Goal: Check status: Check status

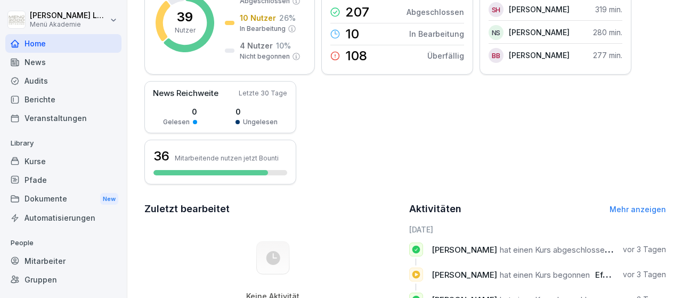
scroll to position [124, 0]
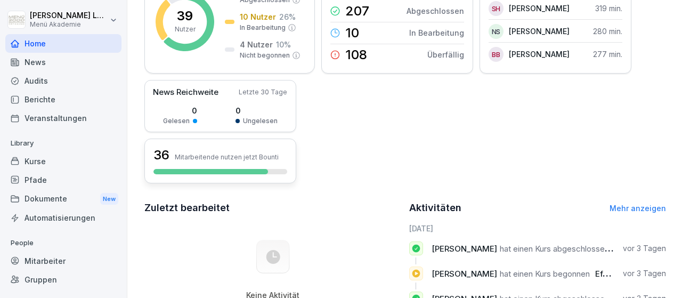
click at [217, 157] on p "Mitarbeitende nutzen jetzt Bounti" at bounding box center [227, 157] width 104 height 8
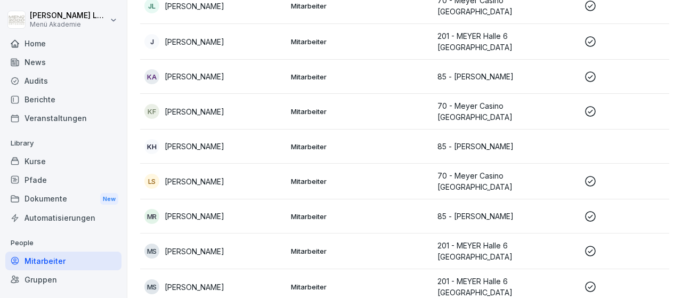
scroll to position [764, 0]
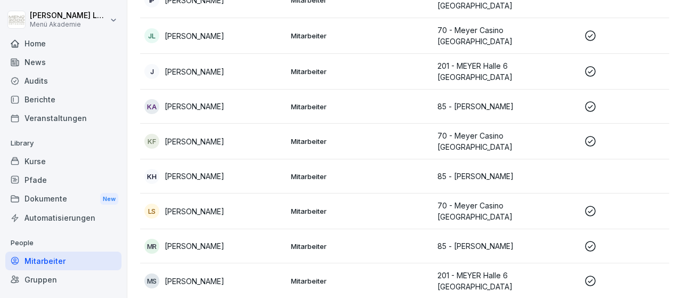
click at [217, 206] on p "[PERSON_NAME]" at bounding box center [195, 211] width 60 height 11
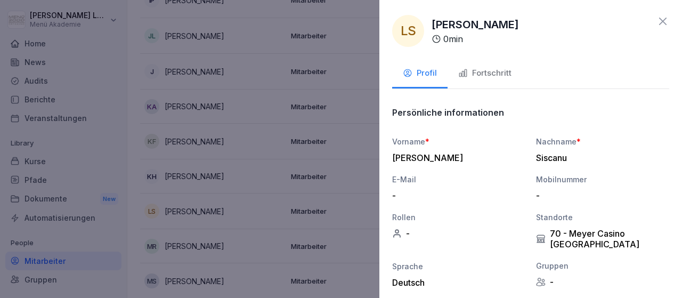
click at [491, 75] on div "Fortschritt" at bounding box center [484, 73] width 53 height 12
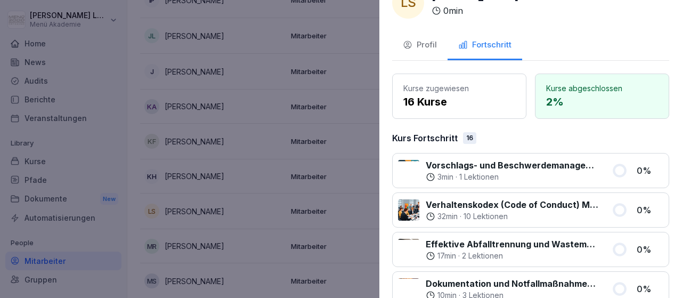
scroll to position [0, 0]
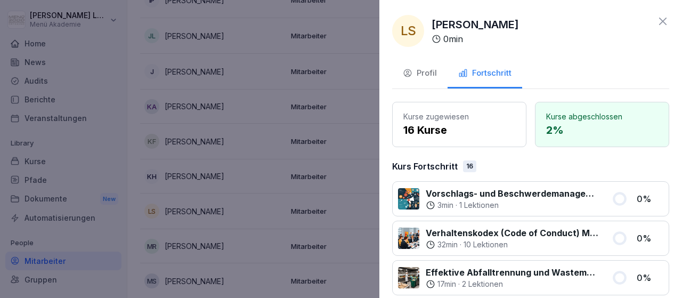
click at [663, 18] on icon at bounding box center [663, 21] width 13 height 13
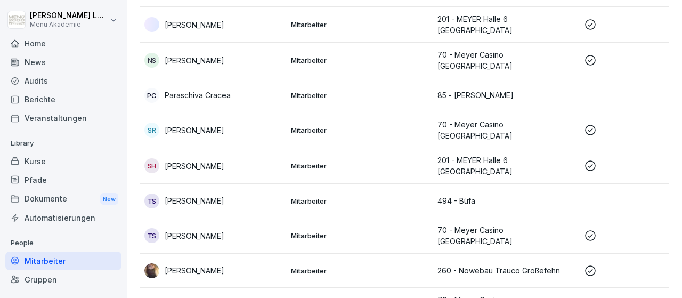
scroll to position [1197, 0]
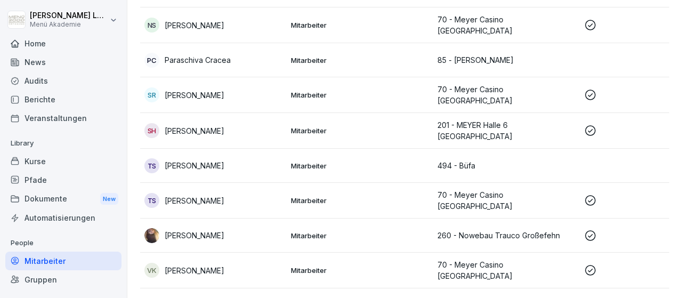
click at [204, 195] on p "[PERSON_NAME]" at bounding box center [195, 200] width 60 height 11
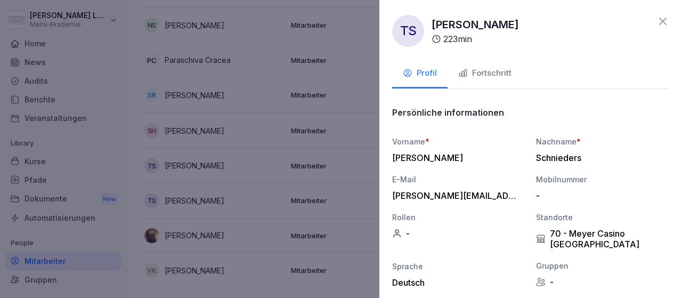
click at [495, 72] on div "Fortschritt" at bounding box center [484, 73] width 53 height 12
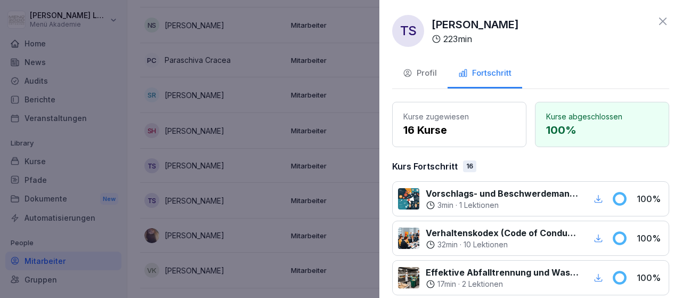
click at [254, 206] on div at bounding box center [341, 149] width 682 height 298
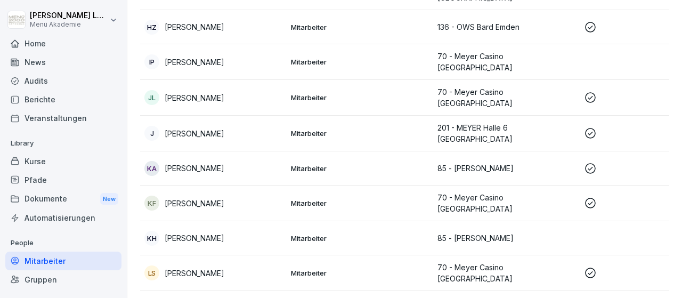
scroll to position [641, 0]
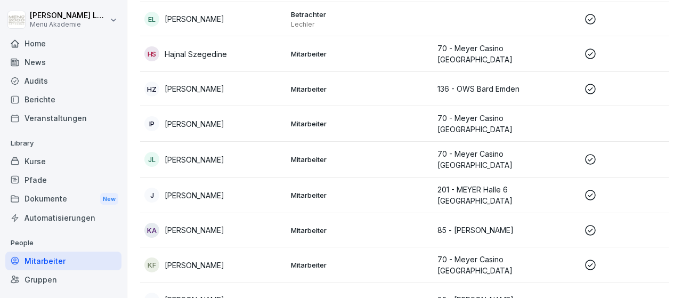
click at [218, 83] on p "[PERSON_NAME]" at bounding box center [195, 88] width 60 height 11
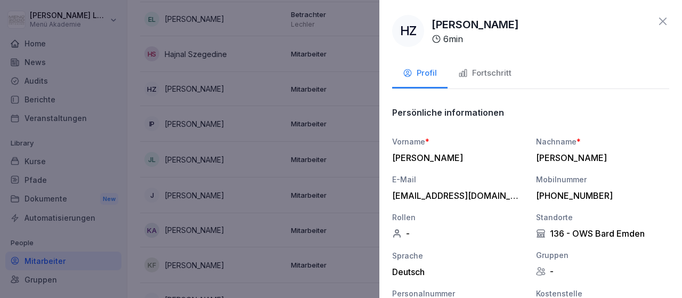
click at [488, 75] on div "Fortschritt" at bounding box center [484, 73] width 53 height 12
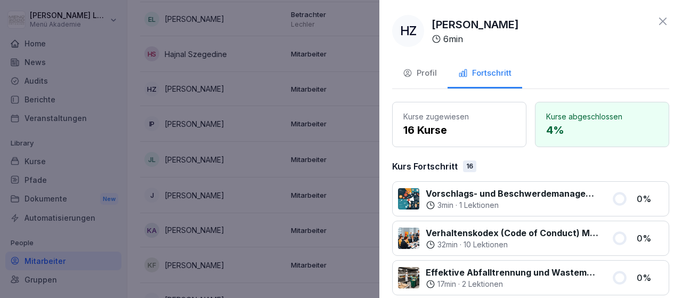
click at [660, 21] on icon at bounding box center [663, 21] width 13 height 13
click at [660, 21] on div "HZ [PERSON_NAME] 6 min" at bounding box center [530, 31] width 277 height 32
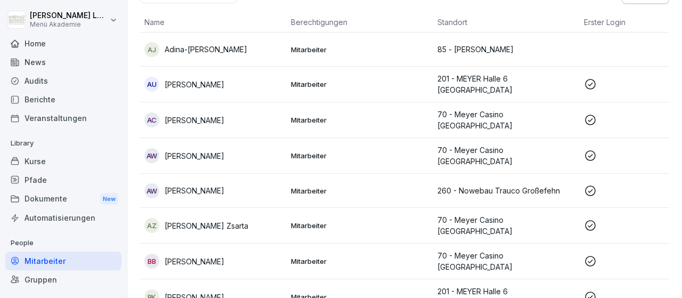
scroll to position [22, 0]
